Goal: Entertainment & Leisure: Consume media (video, audio)

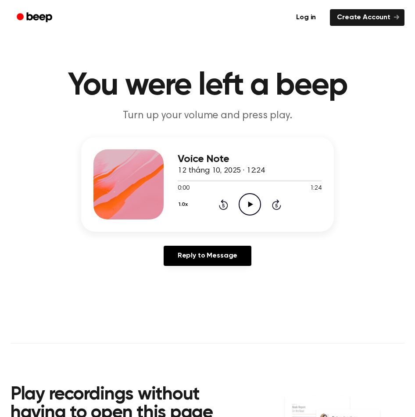
click at [251, 200] on icon "Play Audio" at bounding box center [249, 204] width 22 height 22
click at [189, 179] on div at bounding box center [249, 180] width 144 height 7
drag, startPoint x: 191, startPoint y: 181, endPoint x: 186, endPoint y: 180, distance: 5.3
click at [186, 180] on div at bounding box center [249, 180] width 144 height 7
click at [186, 180] on span at bounding box center [187, 180] width 7 height 7
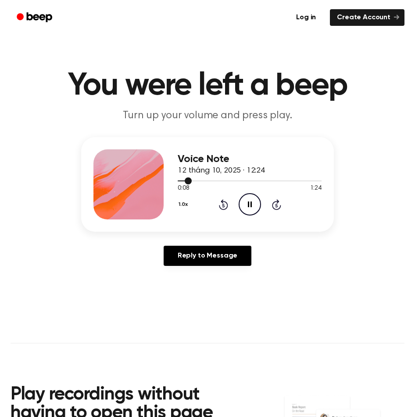
click at [180, 180] on div at bounding box center [249, 180] width 144 height 7
click at [182, 180] on span at bounding box center [181, 180] width 7 height 7
click at [175, 180] on div "Voice Note 12 tháng 10, 2025 · 12:24 0:06 1:24 Your browser does not support th…" at bounding box center [207, 184] width 252 height 95
drag, startPoint x: 190, startPoint y: 181, endPoint x: 170, endPoint y: 184, distance: 20.0
click at [170, 184] on div "Voice Note 12 tháng 10, 2025 · 12:24 0:06 1:24 Your browser does not support th…" at bounding box center [207, 184] width 252 height 95
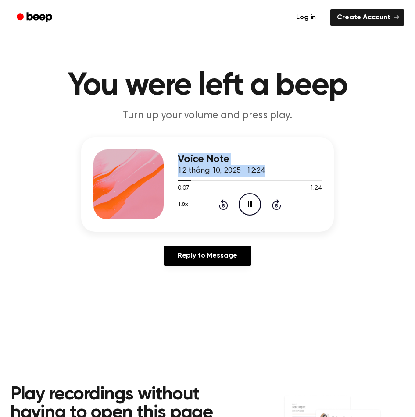
click at [221, 173] on span "12 tháng 10, 2025 · 12:24" at bounding box center [220, 171] width 87 height 8
drag, startPoint x: 191, startPoint y: 179, endPoint x: 171, endPoint y: 181, distance: 20.2
click at [171, 181] on div "Voice Note 12 tháng 10, 2025 · 12:24 0:09 1:24 Your browser does not support th…" at bounding box center [207, 184] width 252 height 95
click at [217, 203] on div "1.0x Rewind 5 seconds Pause Audio Skip 5 seconds" at bounding box center [249, 204] width 144 height 22
click at [221, 203] on icon "Rewind 5 seconds" at bounding box center [223, 204] width 10 height 11
